Goal: Information Seeking & Learning: Learn about a topic

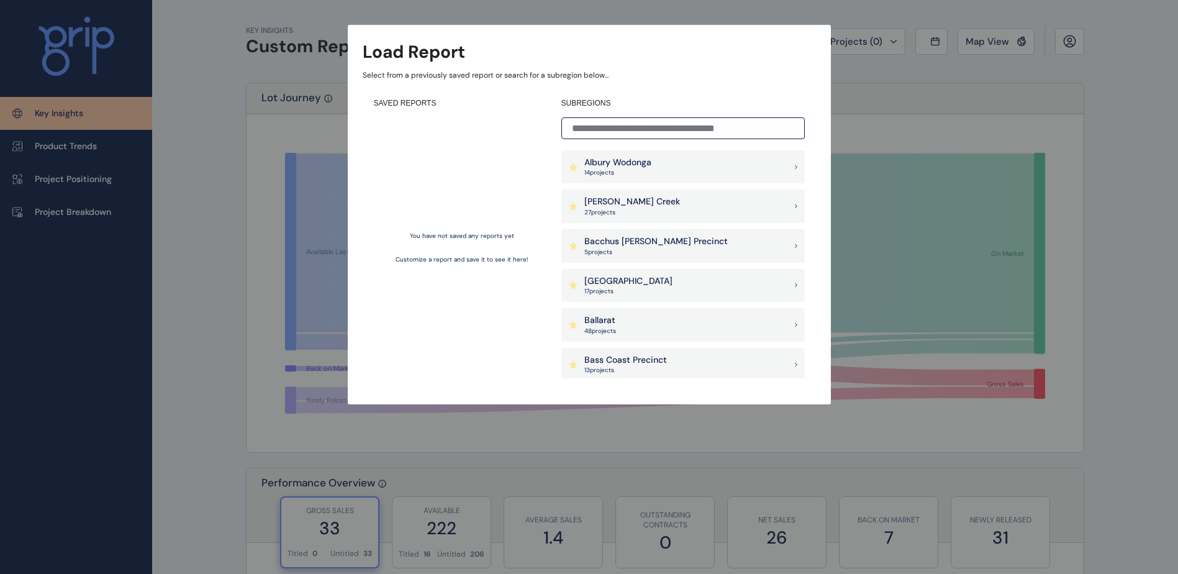
click at [661, 250] on p "5 project s" at bounding box center [655, 252] width 143 height 9
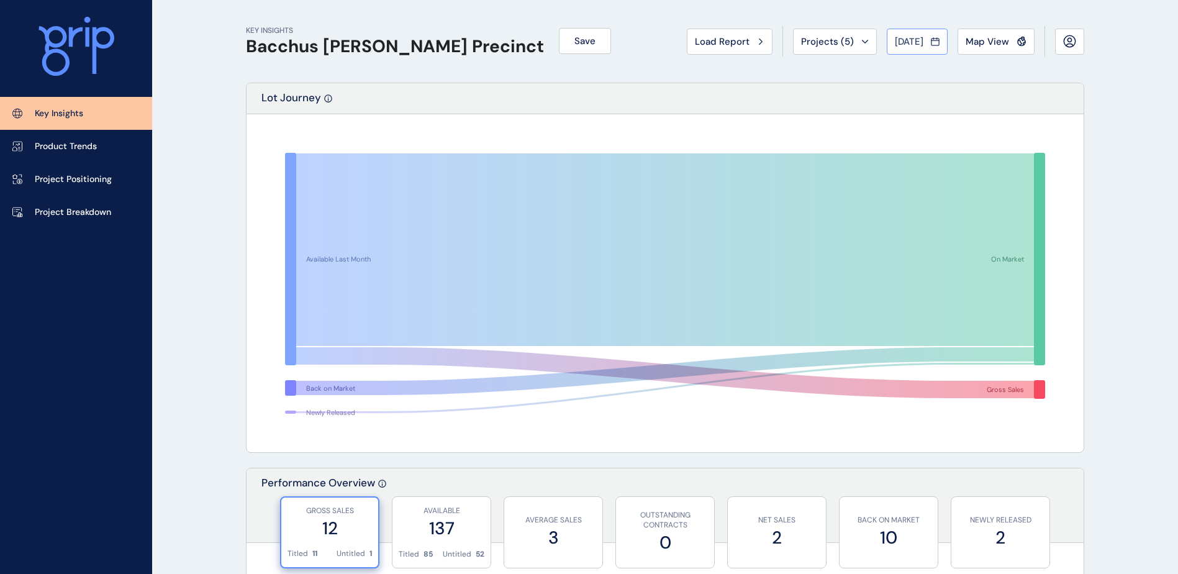
click at [908, 47] on span "[DATE]" at bounding box center [909, 41] width 29 height 12
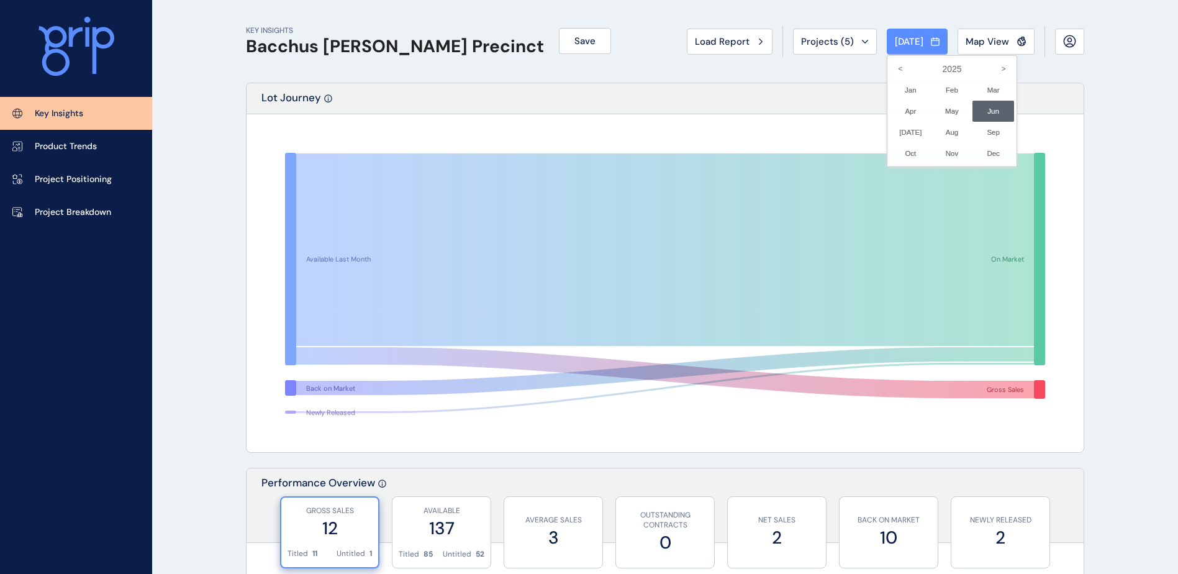
click at [1114, 181] on div at bounding box center [589, 287] width 1178 height 574
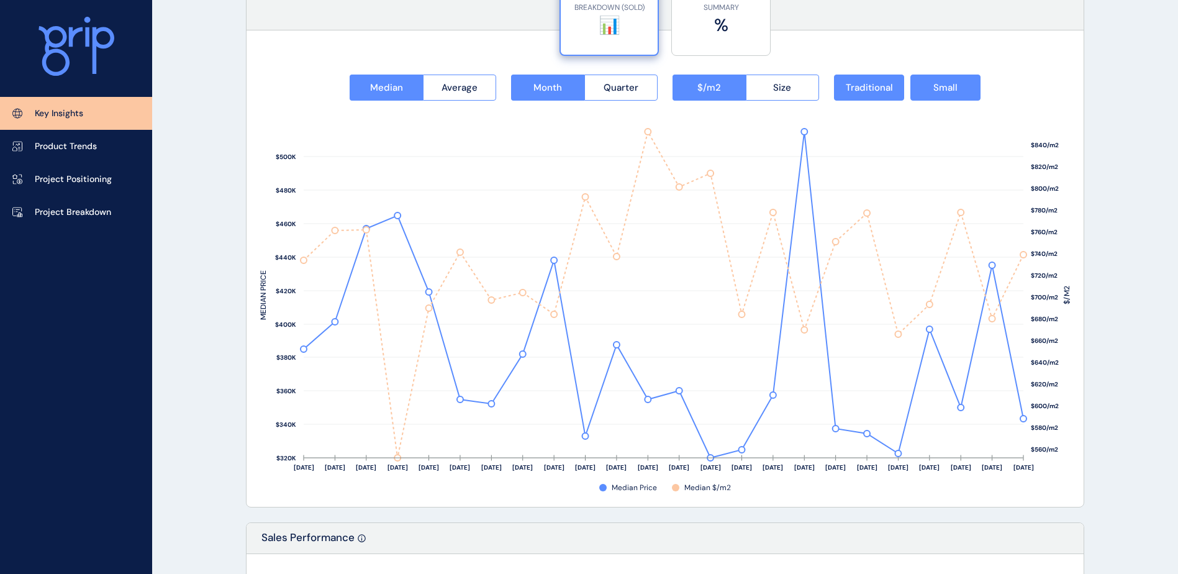
scroll to position [1606, 0]
click at [95, 155] on link "Product Trends" at bounding box center [76, 146] width 152 height 33
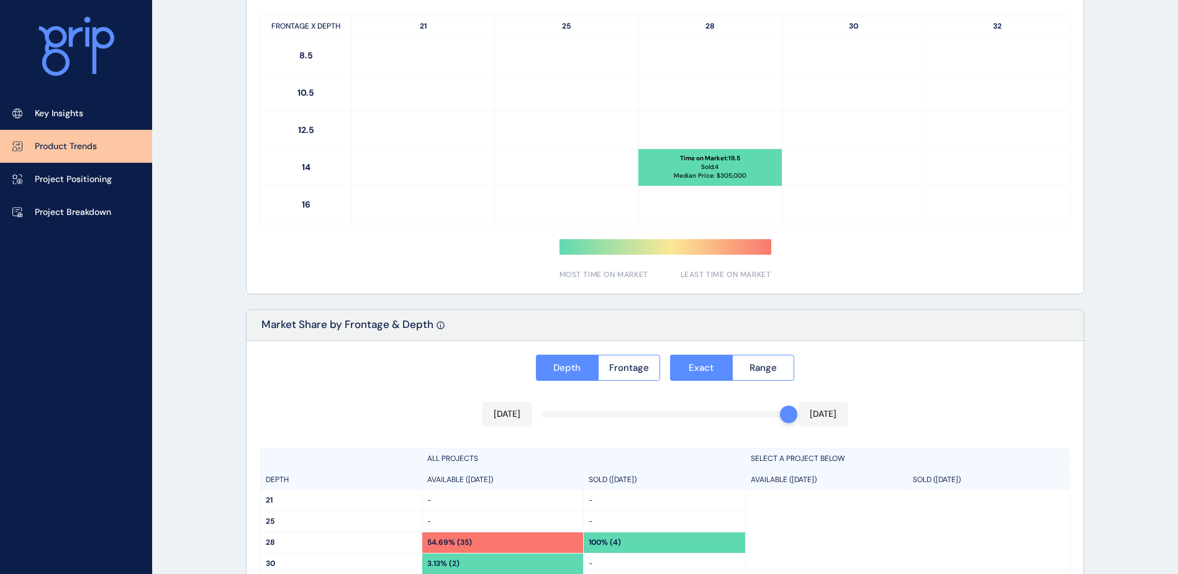
type input "*********"
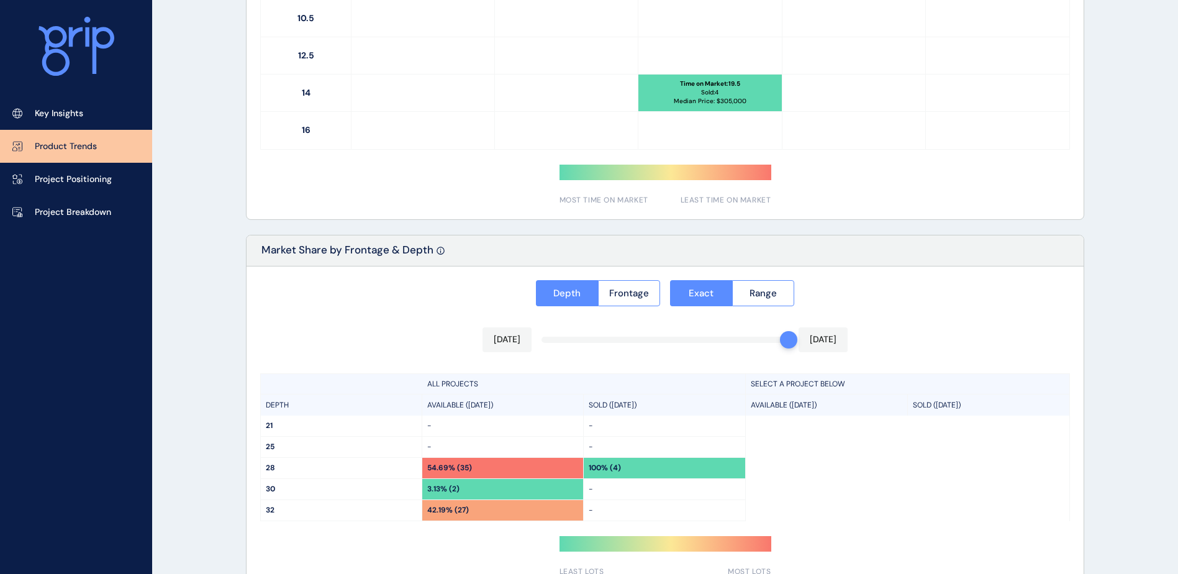
scroll to position [879, 0]
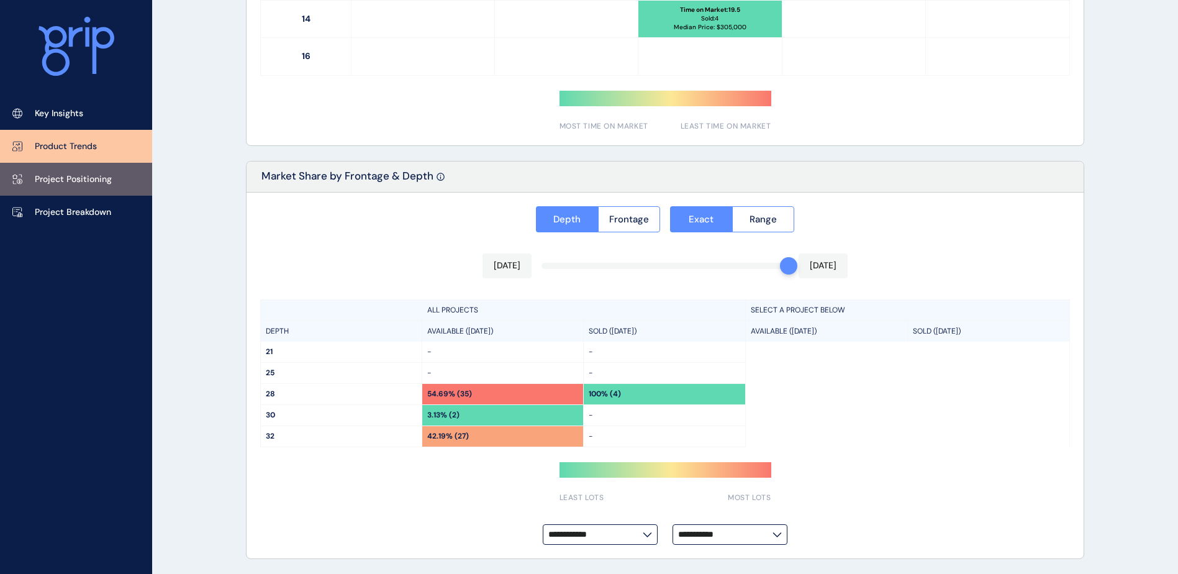
click at [43, 188] on link "Project Positioning" at bounding box center [76, 179] width 152 height 33
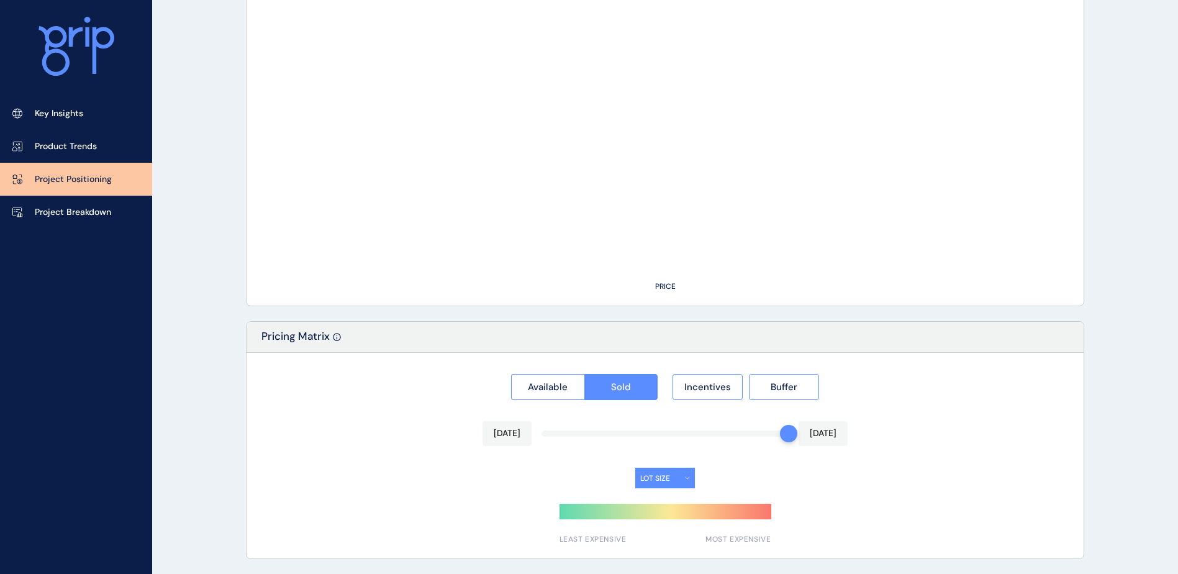
type input "**********"
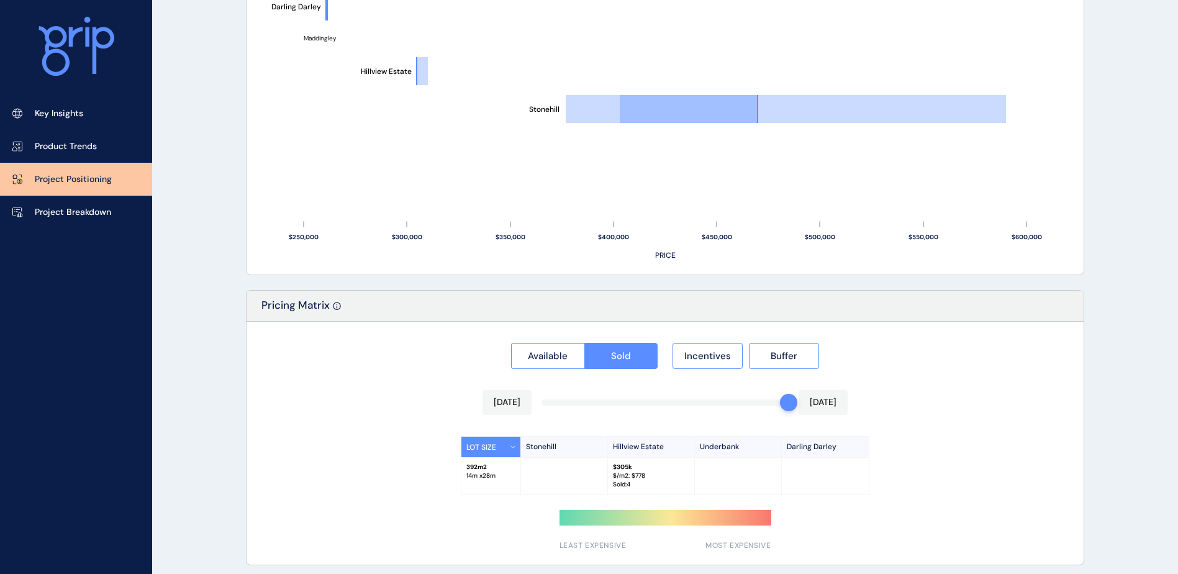
scroll to position [894, 0]
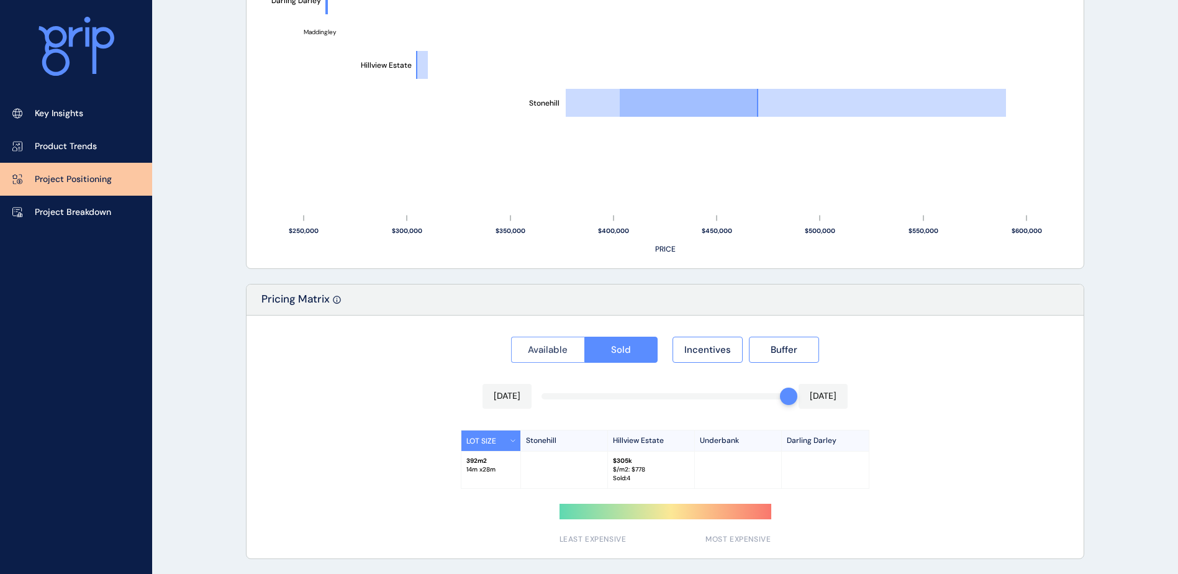
click at [558, 353] on span "Available" at bounding box center [548, 349] width 40 height 12
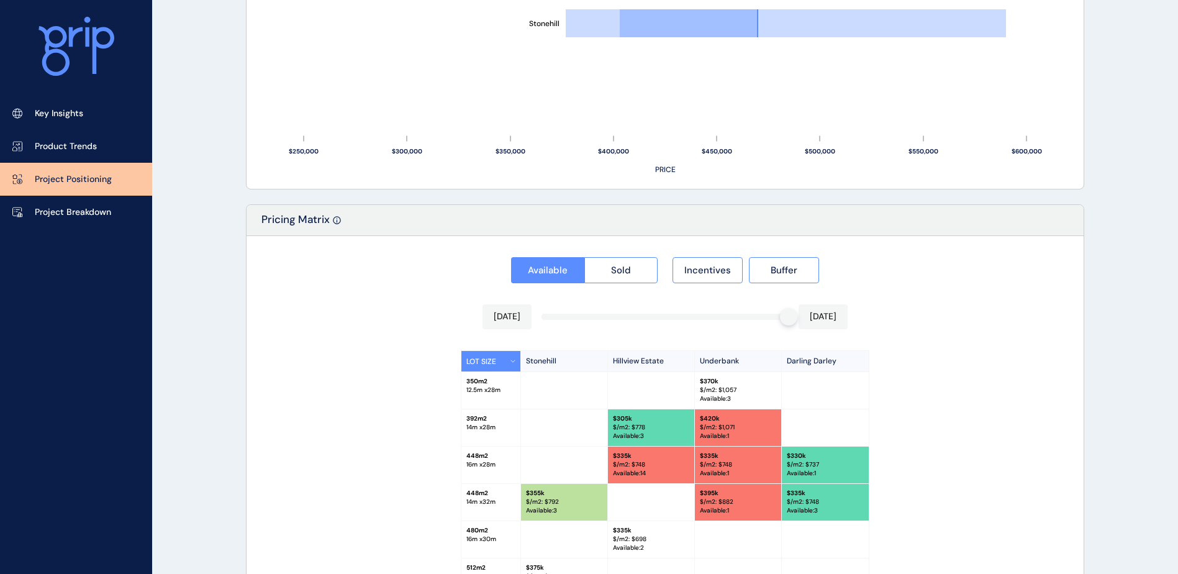
scroll to position [1080, 0]
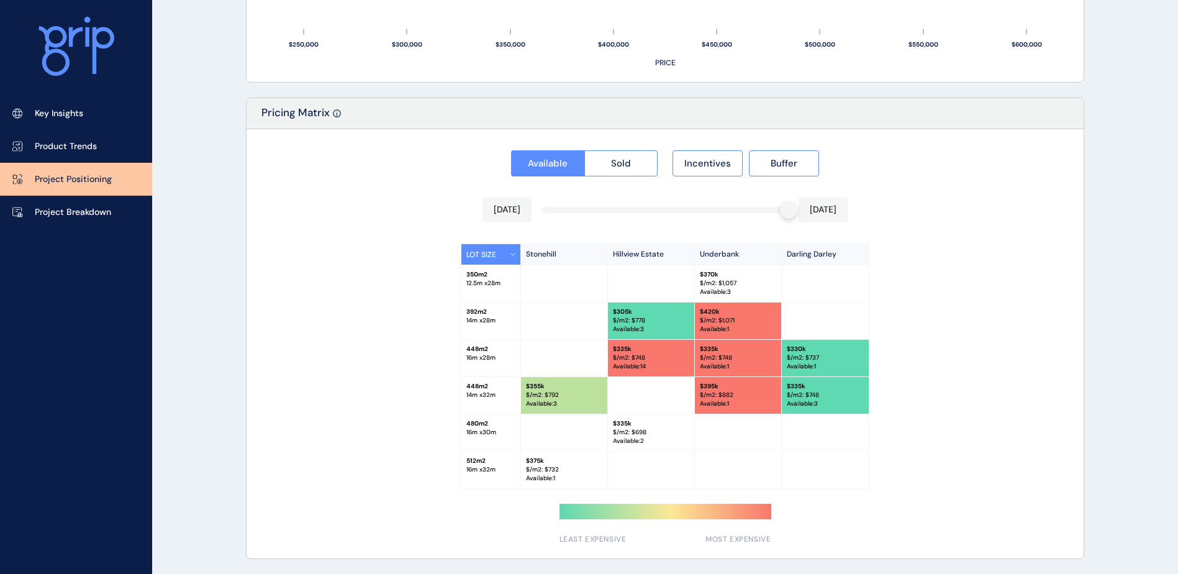
click at [691, 210] on div at bounding box center [664, 210] width 247 height 6
click at [612, 167] on span "Sold" at bounding box center [621, 163] width 20 height 12
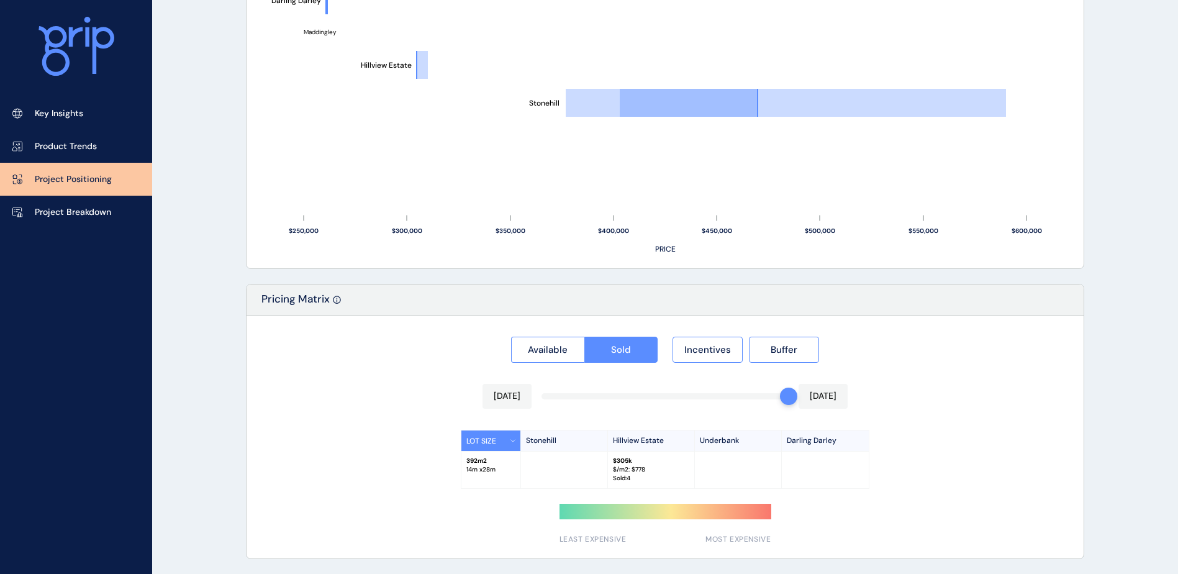
scroll to position [894, 0]
click at [712, 346] on span "Incentives" at bounding box center [707, 349] width 47 height 12
click at [709, 350] on span "Incentives" at bounding box center [707, 349] width 47 height 12
click at [760, 346] on button "Buffer" at bounding box center [784, 350] width 70 height 26
click at [534, 345] on span "Available" at bounding box center [548, 349] width 40 height 12
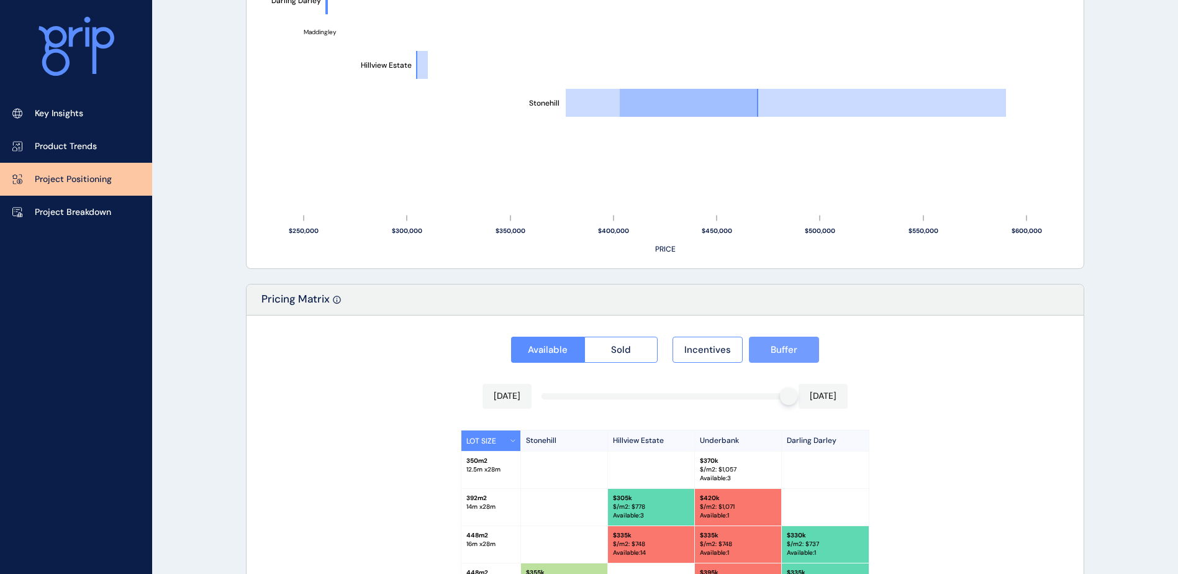
click at [788, 353] on span "Buffer" at bounding box center [783, 349] width 27 height 12
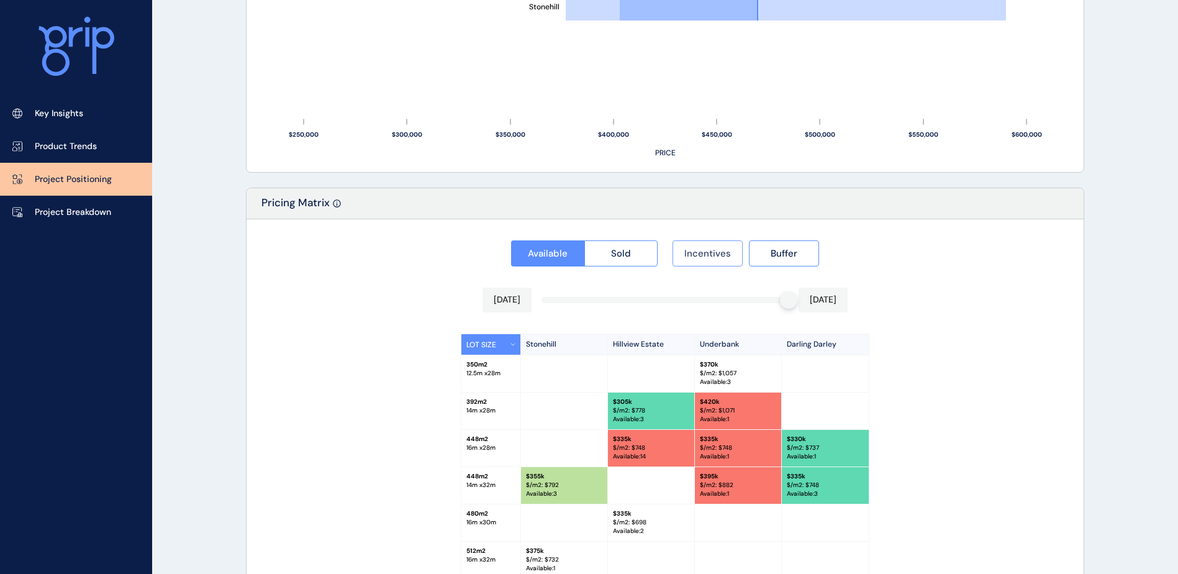
scroll to position [1018, 0]
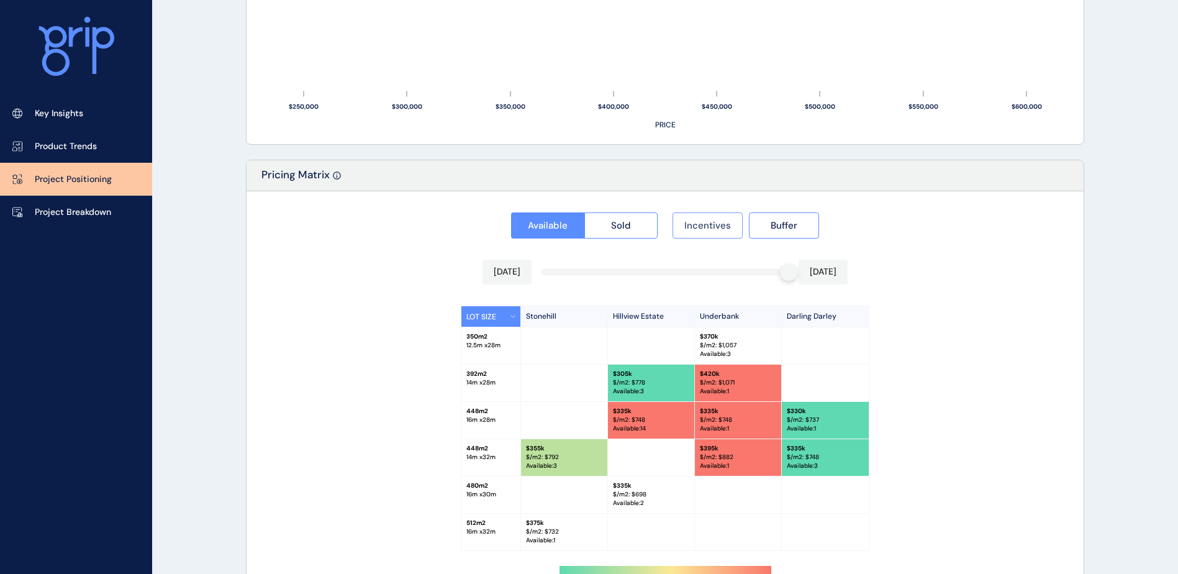
click at [712, 215] on button "Incentives" at bounding box center [707, 225] width 70 height 26
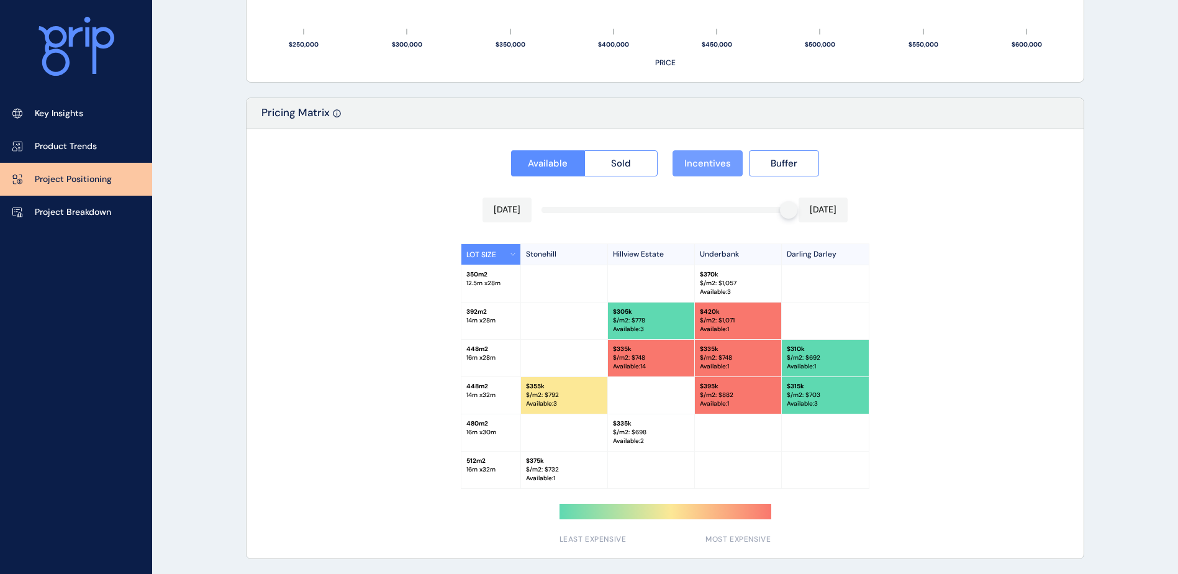
click at [708, 165] on span "Incentives" at bounding box center [707, 163] width 47 height 12
click at [717, 165] on span "Incentives" at bounding box center [707, 163] width 47 height 12
click at [790, 158] on span "Buffer" at bounding box center [783, 163] width 27 height 12
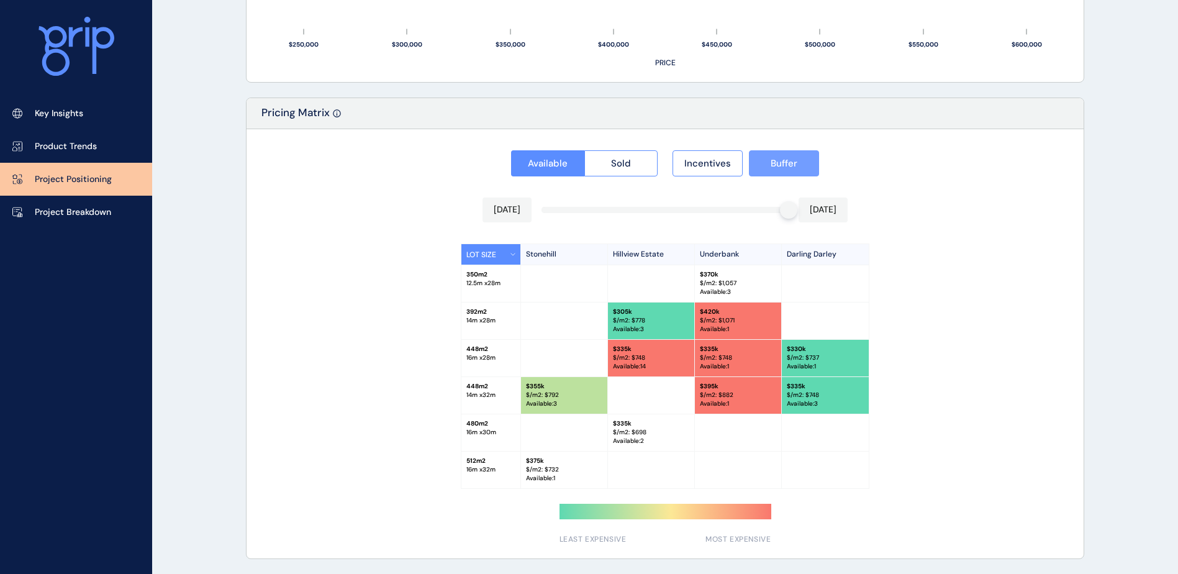
click at [790, 158] on span "Buffer" at bounding box center [783, 163] width 27 height 12
click at [789, 163] on span "Buffer" at bounding box center [783, 163] width 27 height 12
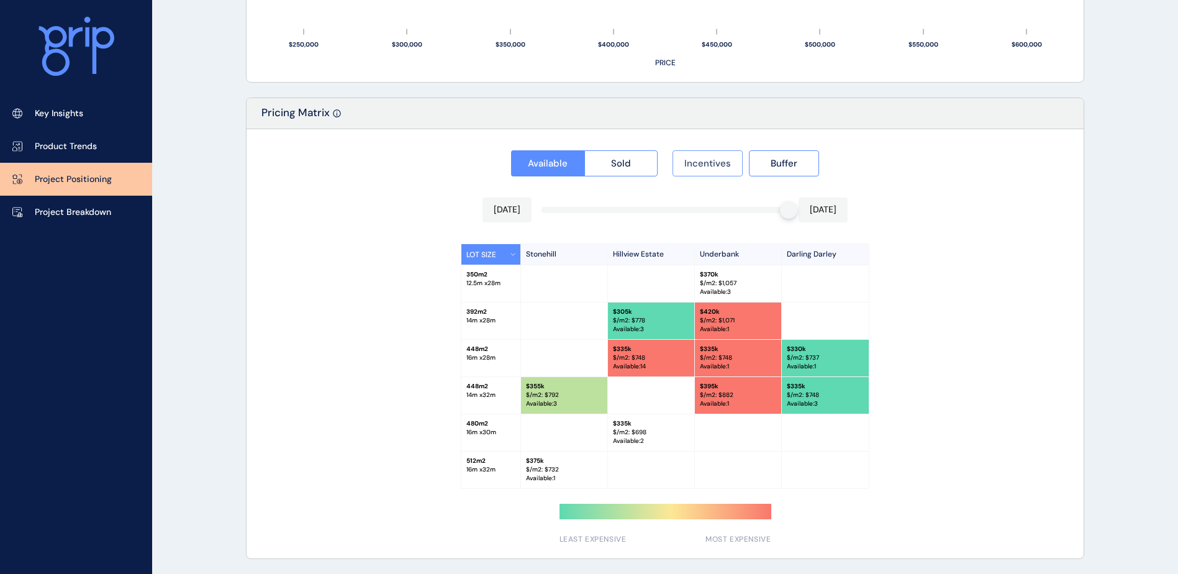
click at [723, 163] on span "Incentives" at bounding box center [707, 163] width 47 height 12
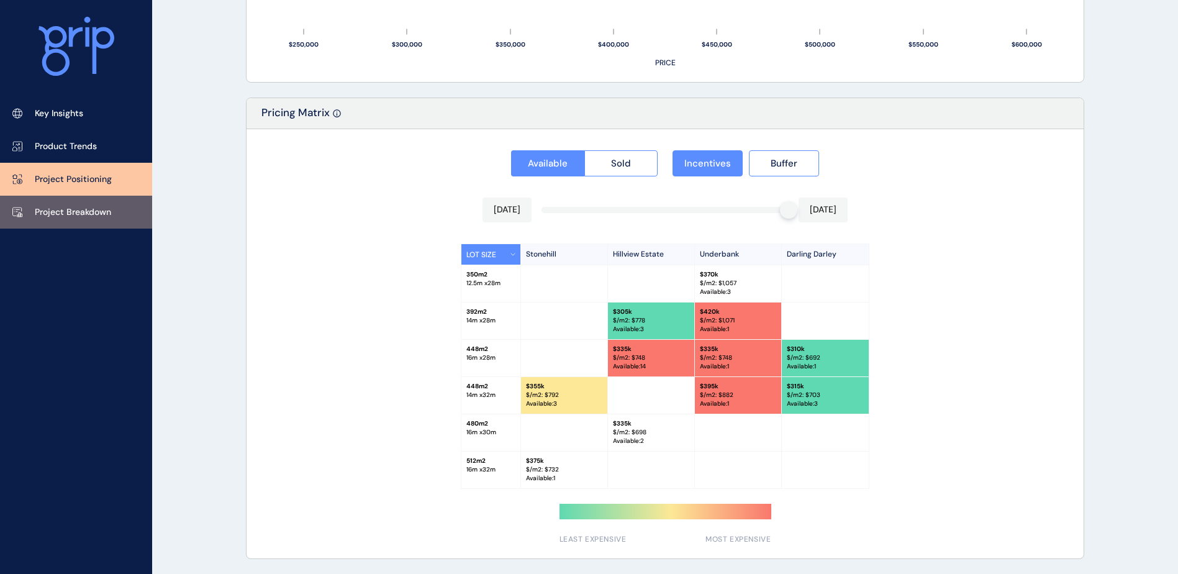
click at [113, 214] on link "Project Breakdown" at bounding box center [76, 212] width 152 height 33
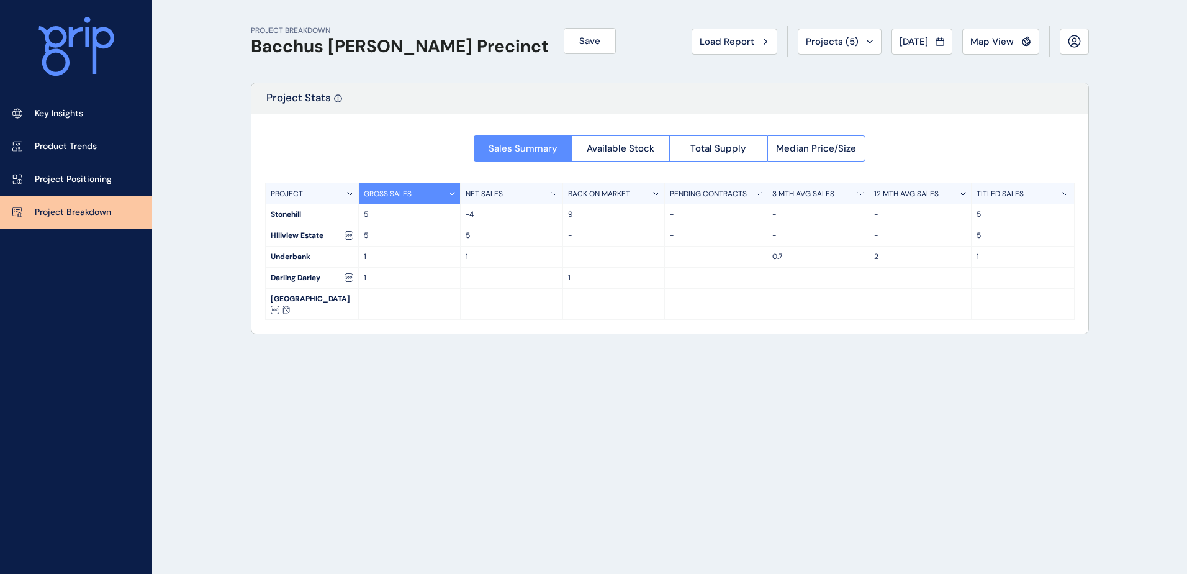
click at [882, 414] on div "PROJECT BREAKDOWN Bacchus [PERSON_NAME] Precinct Save Load Report Projects ( 5 …" at bounding box center [669, 287] width 869 height 574
click at [698, 148] on span "Total Supply" at bounding box center [718, 148] width 56 height 12
